Goal: Transaction & Acquisition: Purchase product/service

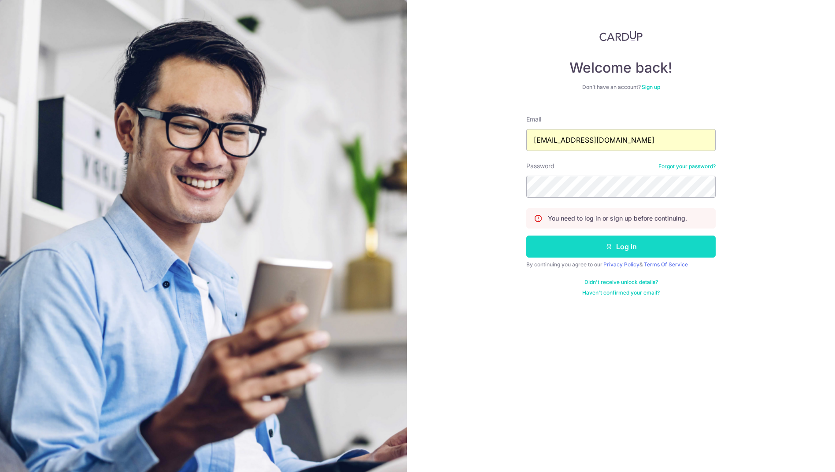
click at [599, 243] on button "Log in" at bounding box center [620, 247] width 189 height 22
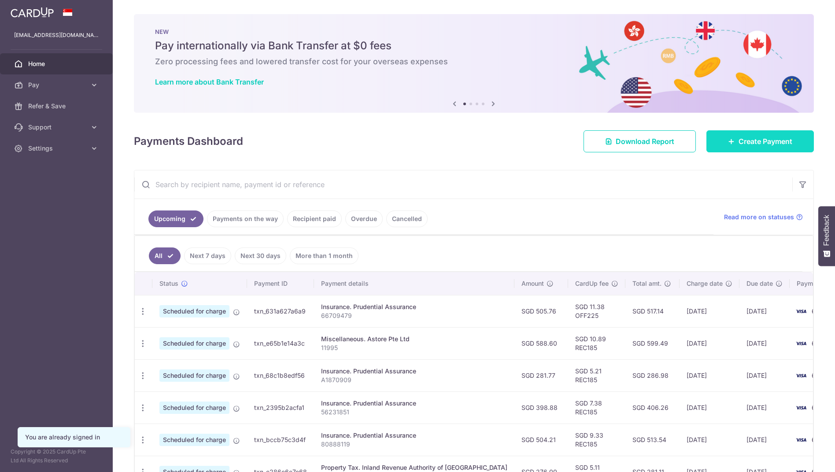
click at [759, 135] on link "Create Payment" at bounding box center [759, 141] width 107 height 22
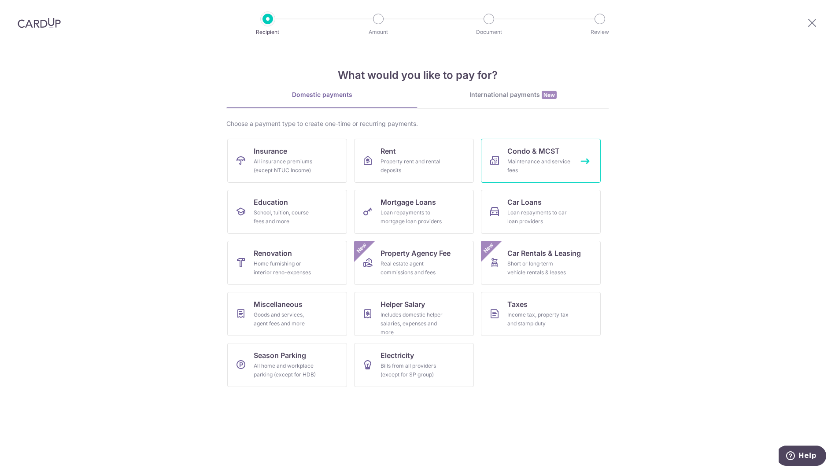
click at [550, 172] on div "Maintenance and service fees" at bounding box center [538, 166] width 63 height 18
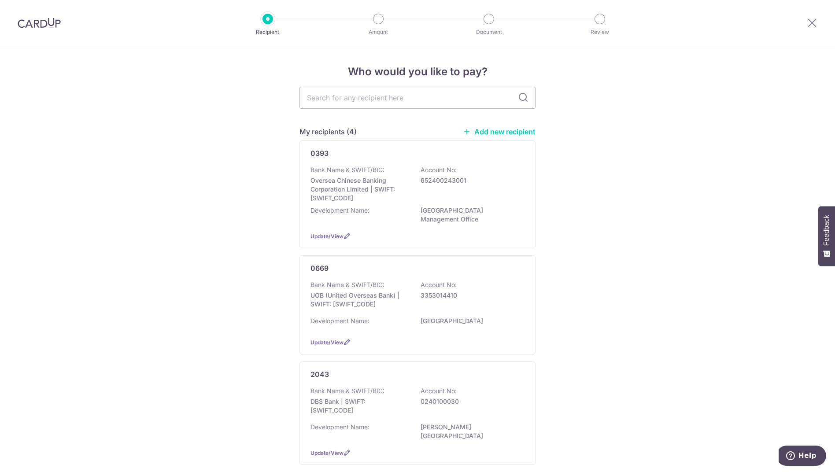
click at [347, 100] on input "text" at bounding box center [417, 98] width 236 height 22
type input "669"
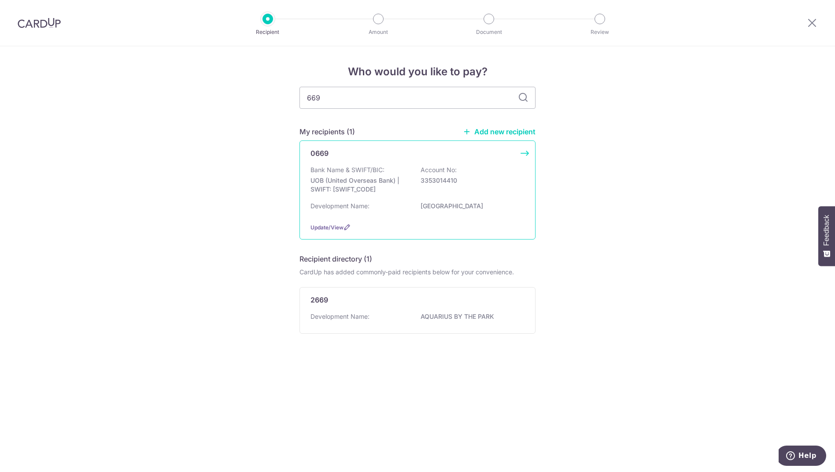
click at [344, 152] on div "0669" at bounding box center [411, 153] width 203 height 11
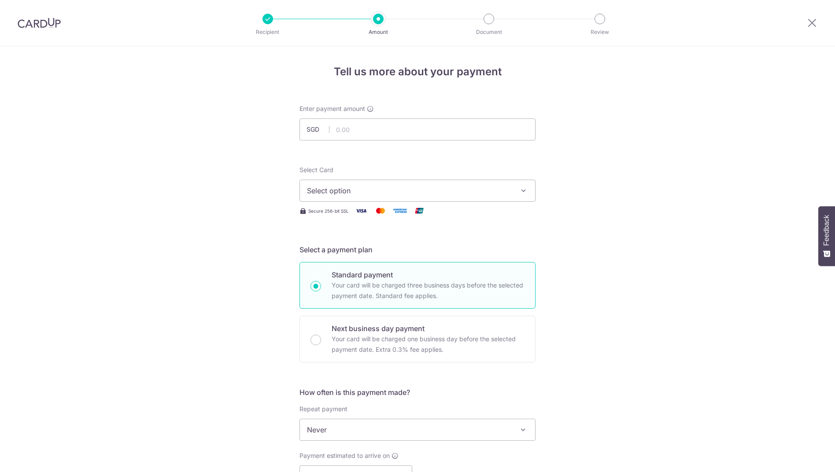
click at [357, 125] on input "text" at bounding box center [417, 129] width 236 height 22
type input "441.45"
click at [370, 185] on button "Select option" at bounding box center [417, 191] width 236 height 22
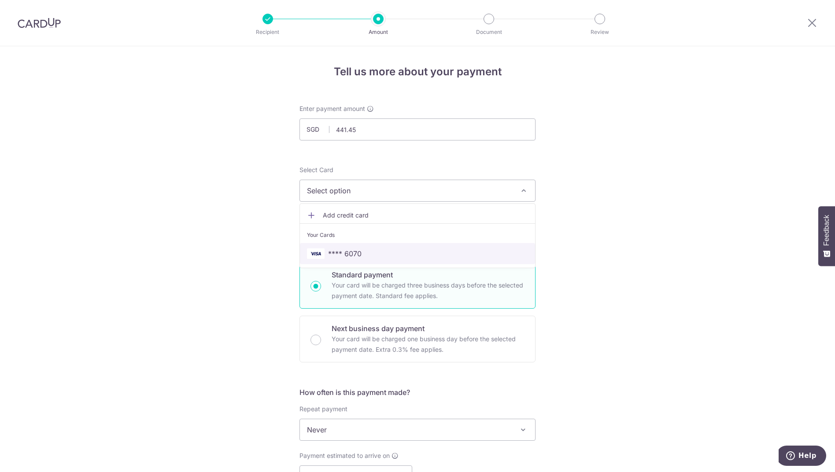
click at [363, 250] on span "**** 6070" at bounding box center [417, 253] width 221 height 11
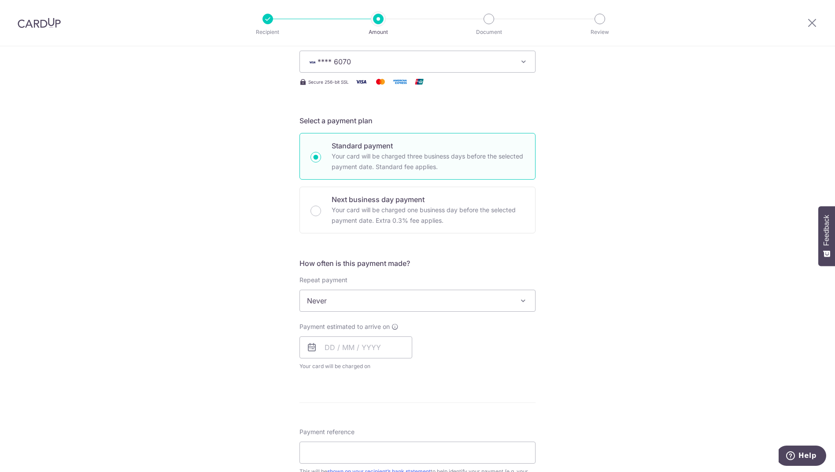
scroll to position [132, 0]
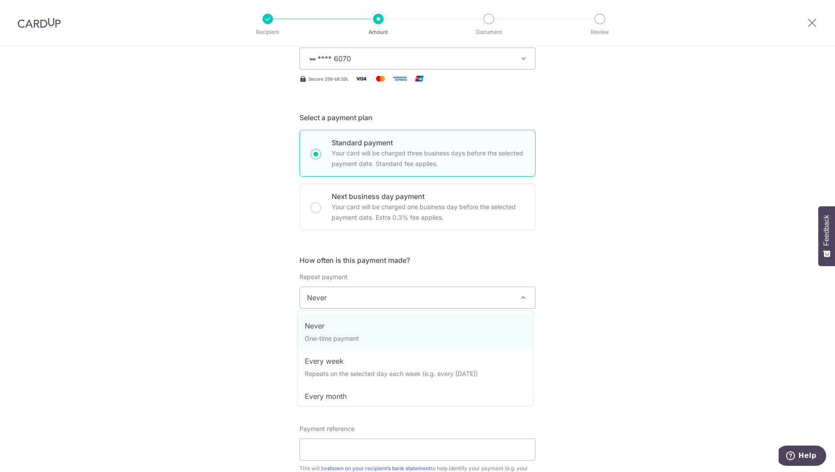
click at [341, 298] on span "Never" at bounding box center [417, 297] width 235 height 21
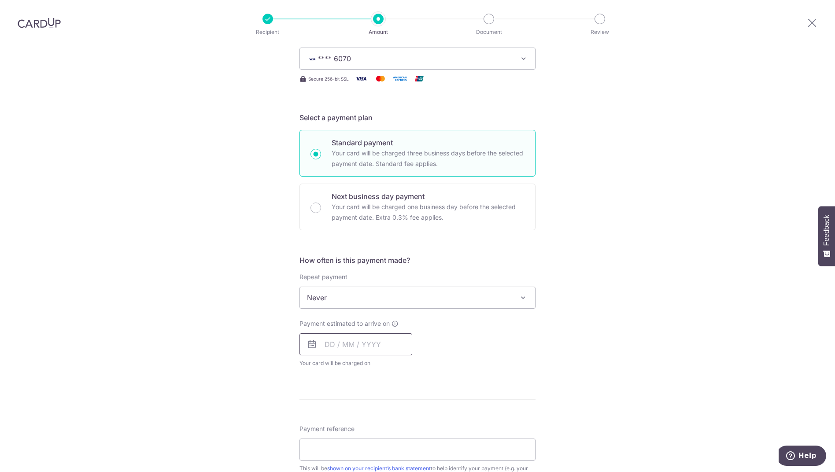
click at [334, 342] on input "text" at bounding box center [355, 344] width 113 height 22
click at [387, 420] on link "9" at bounding box center [388, 425] width 14 height 14
type input "09/10/2025"
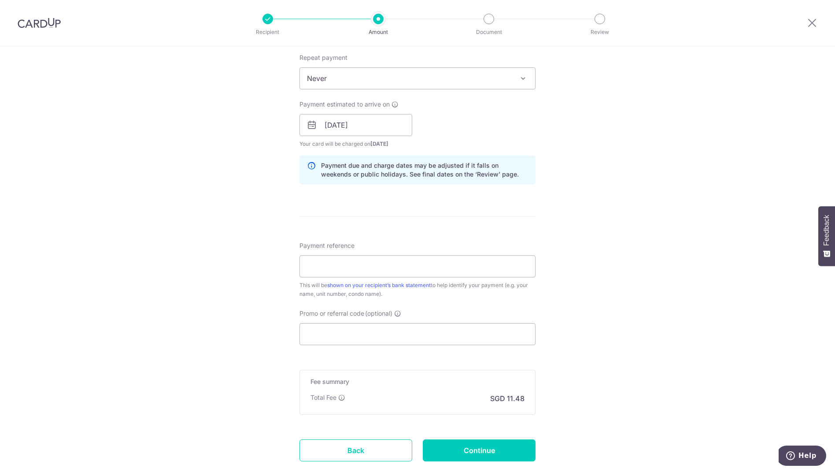
scroll to position [352, 0]
click at [390, 266] on input "Payment reference" at bounding box center [417, 266] width 236 height 22
type input "03-40"
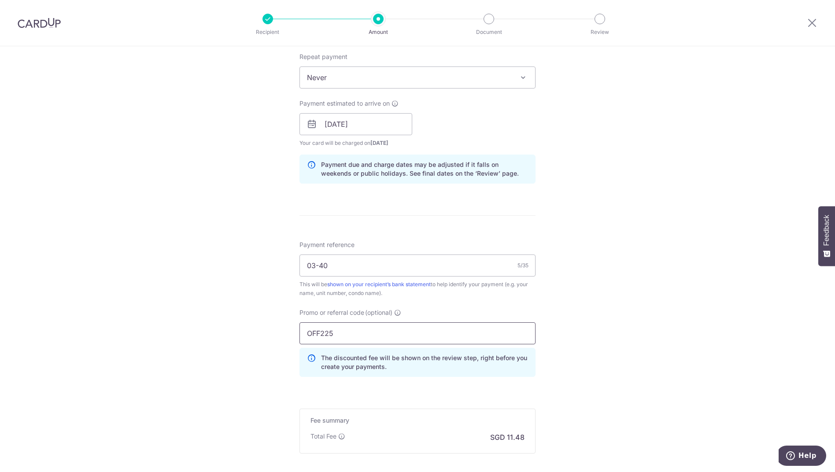
type input "OFF225"
click at [594, 281] on div "Tell us more about your payment Enter payment amount SGD 441.45 441.45 Select C…" at bounding box center [417, 130] width 835 height 872
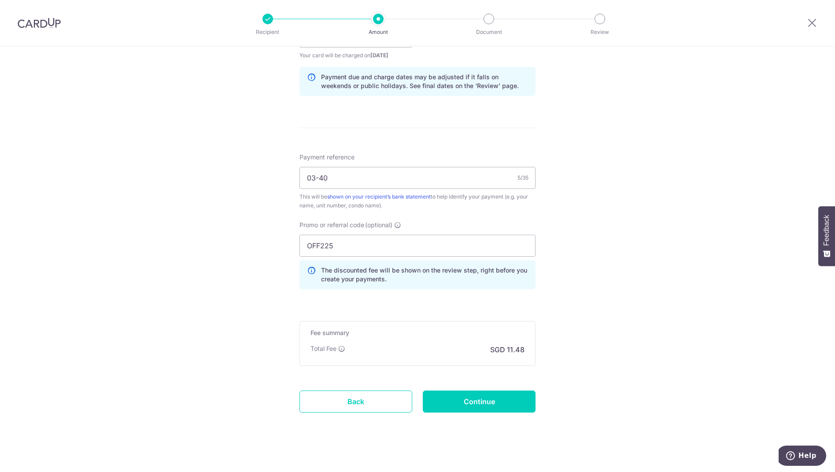
scroll to position [447, 0]
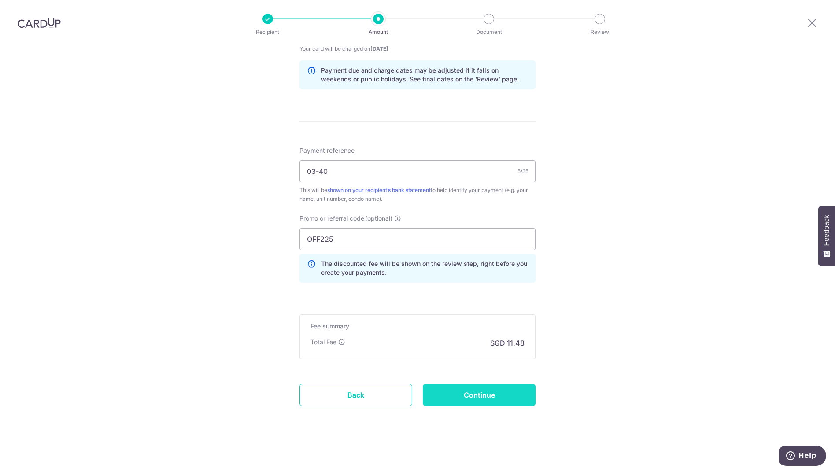
click at [498, 387] on input "Continue" at bounding box center [479, 395] width 113 height 22
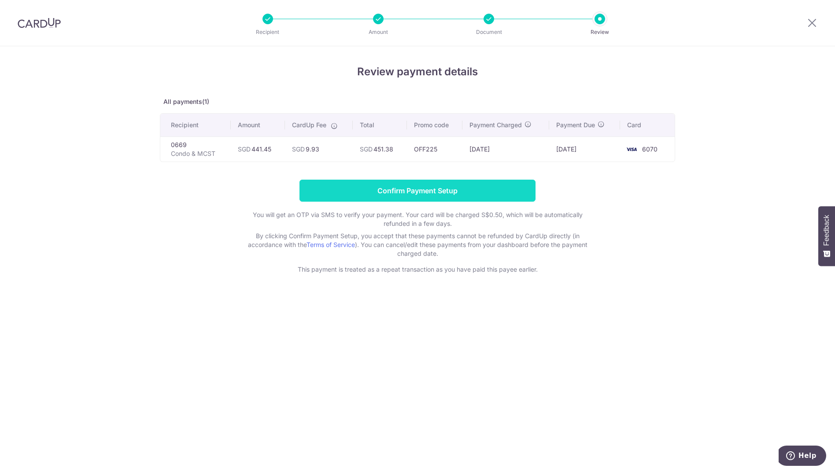
click at [409, 188] on input "Confirm Payment Setup" at bounding box center [417, 191] width 236 height 22
